Goal: Obtain resource: Obtain resource

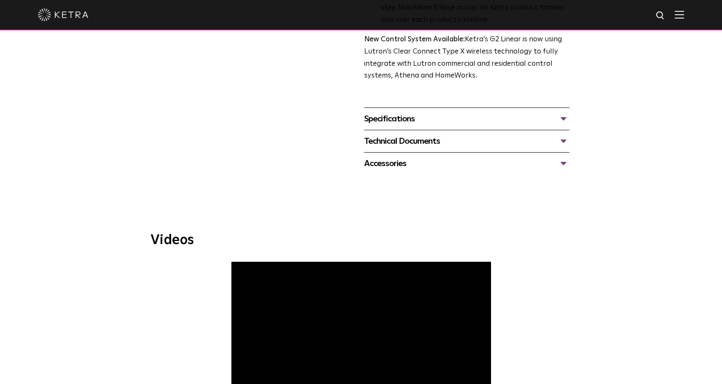
scroll to position [337, 0]
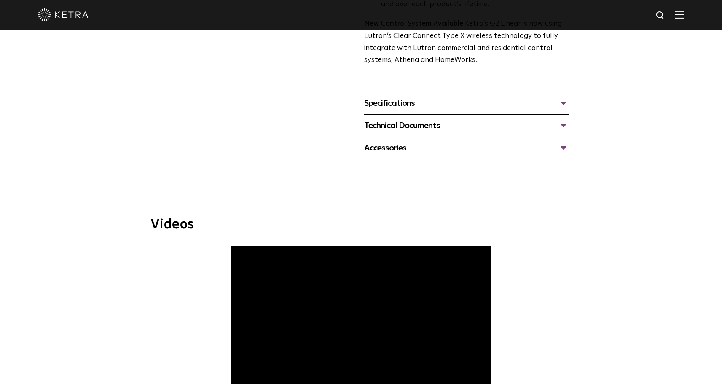
click at [542, 129] on div "Technical Documents" at bounding box center [466, 125] width 205 height 13
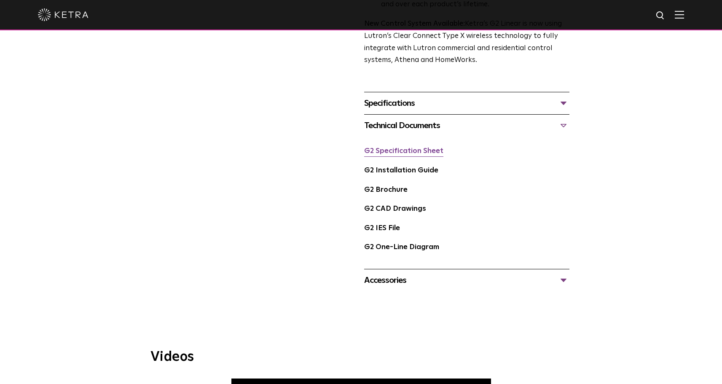
click at [420, 153] on link "G2 Specification Sheet" at bounding box center [403, 150] width 79 height 7
click at [401, 282] on div "Accessories" at bounding box center [466, 279] width 205 height 13
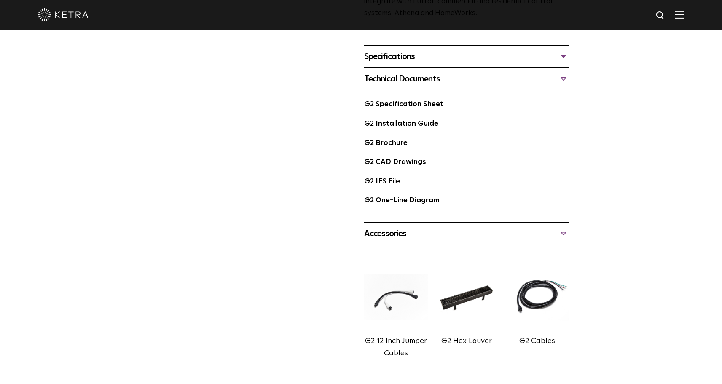
scroll to position [463, 0]
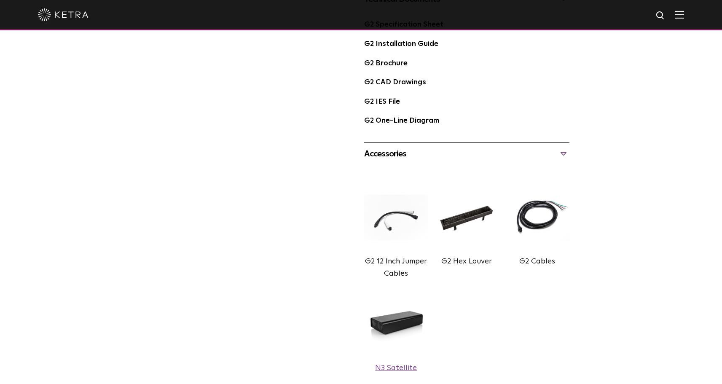
click at [396, 323] on img at bounding box center [396, 324] width 64 height 72
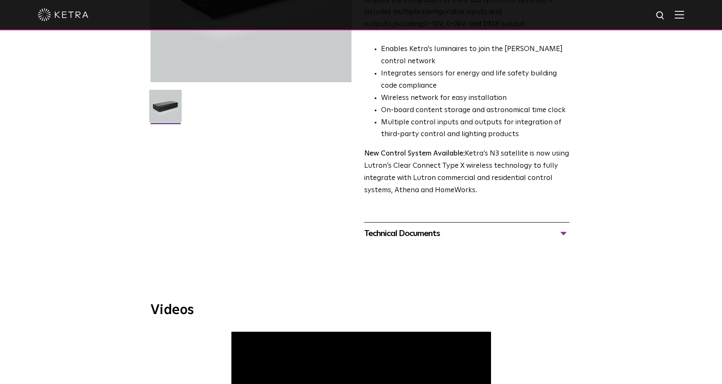
scroll to position [253, 0]
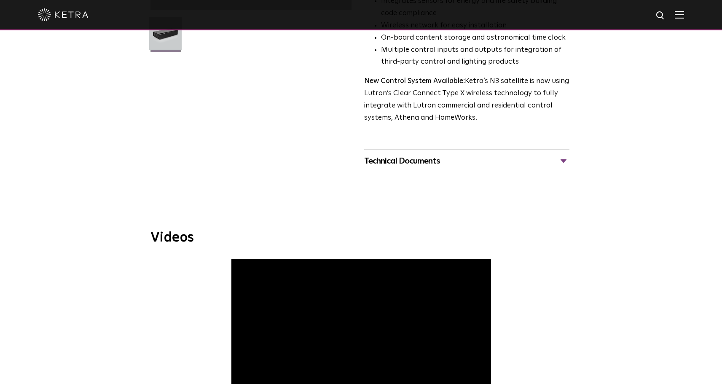
click at [436, 166] on div "Technical Documents" at bounding box center [466, 160] width 205 height 13
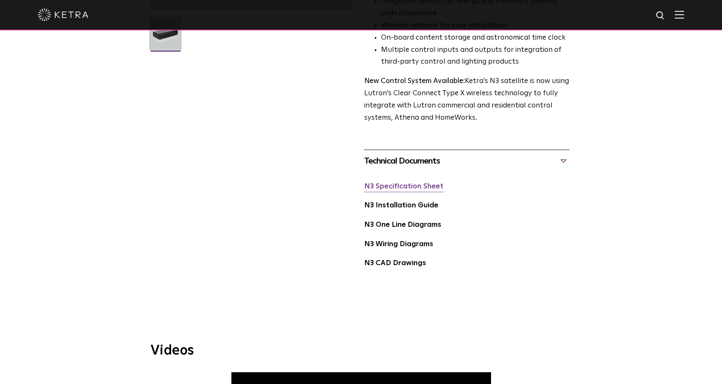
click at [407, 187] on link "N3 Specification Sheet" at bounding box center [403, 186] width 79 height 7
